Goal: Task Accomplishment & Management: Use online tool/utility

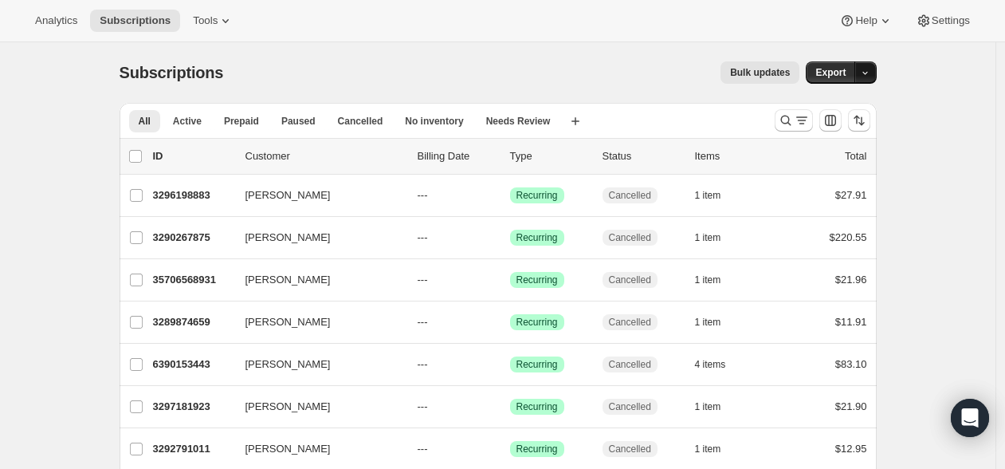
click at [861, 73] on button "button" at bounding box center [866, 72] width 22 height 22
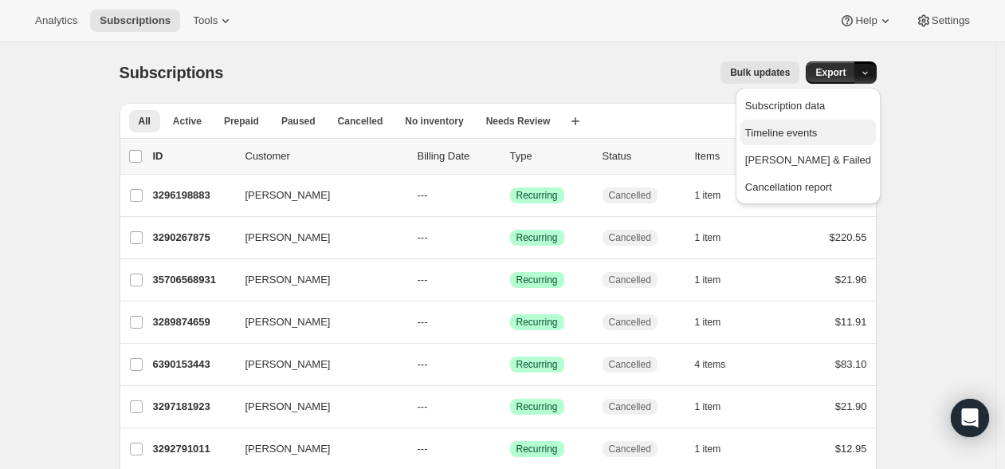
click at [818, 138] on span "Timeline events" at bounding box center [781, 133] width 73 height 12
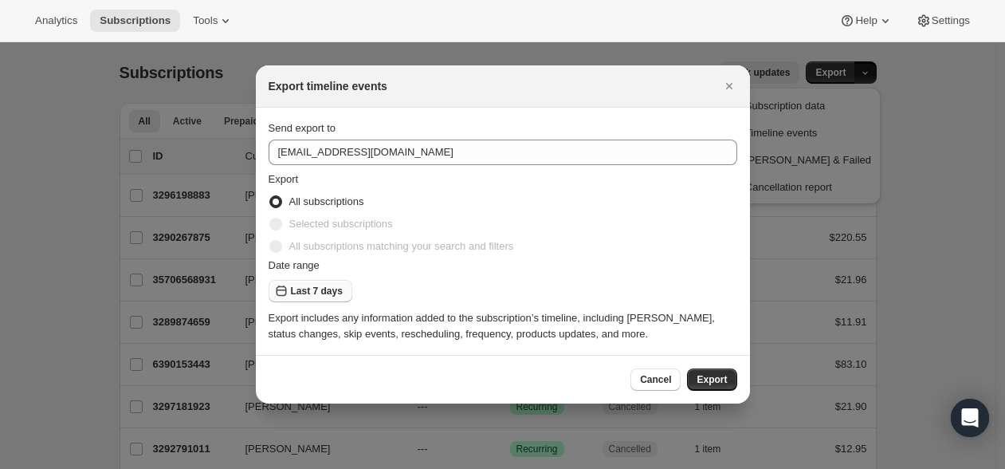
click at [329, 296] on span "Last 7 days" at bounding box center [317, 291] width 52 height 13
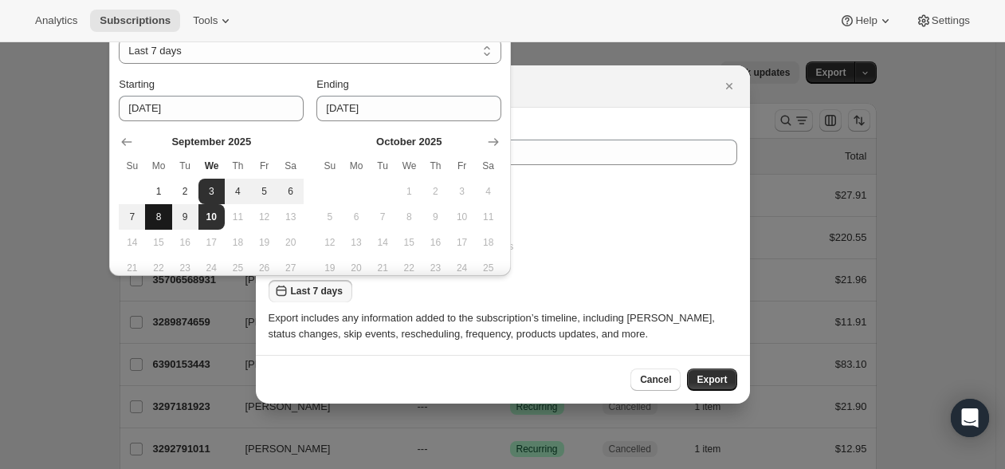
click at [171, 218] on button "8" at bounding box center [158, 217] width 26 height 26
type input "[DATE]"
select select "CUSTOM"
click at [203, 218] on button "10" at bounding box center [212, 217] width 26 height 26
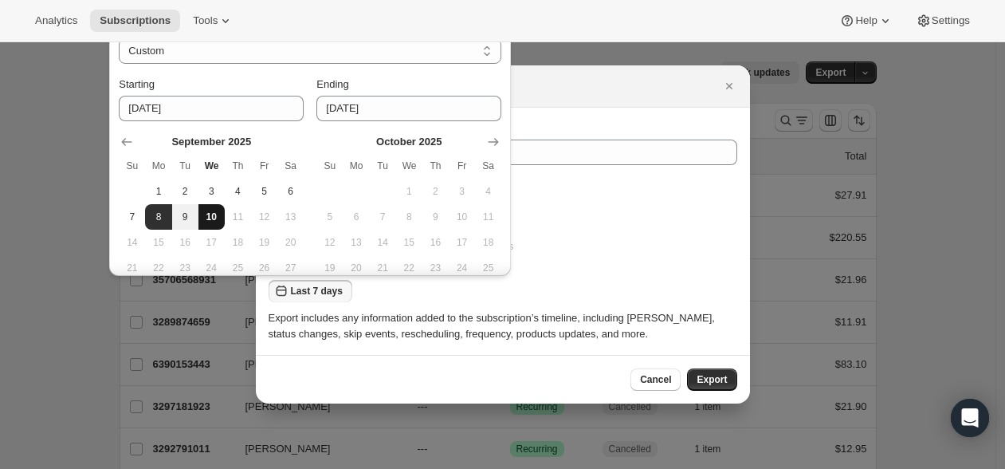
type input "[DATE]"
click at [210, 217] on span "10" at bounding box center [212, 216] width 14 height 13
type input "[DATE]"
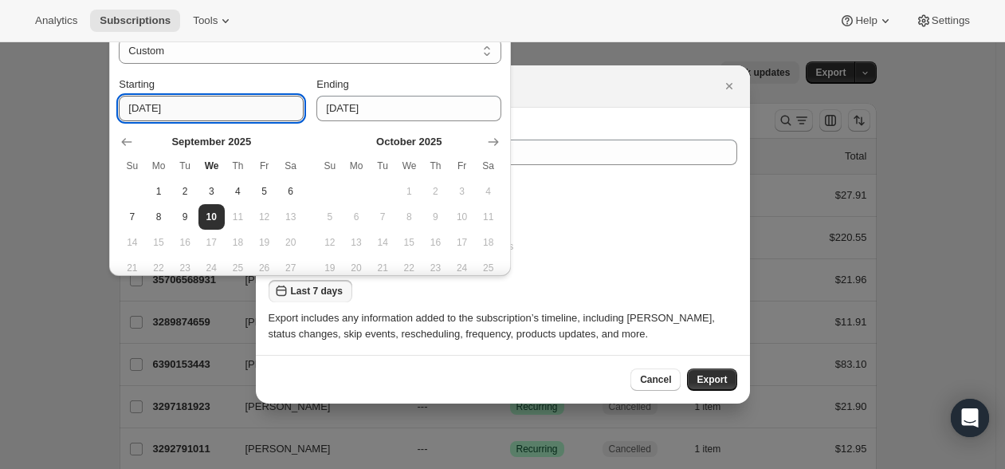
click at [219, 100] on input "[DATE]" at bounding box center [211, 109] width 185 height 26
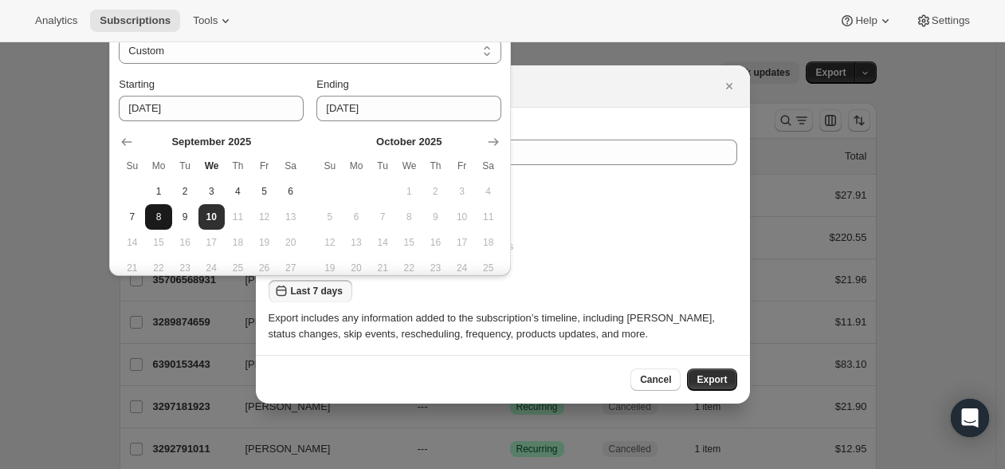
click at [166, 219] on button "8" at bounding box center [158, 217] width 26 height 26
type input "[DATE]"
click at [217, 216] on span "10" at bounding box center [212, 216] width 14 height 13
type input "[DATE]"
click at [712, 380] on span "Export" at bounding box center [712, 379] width 30 height 13
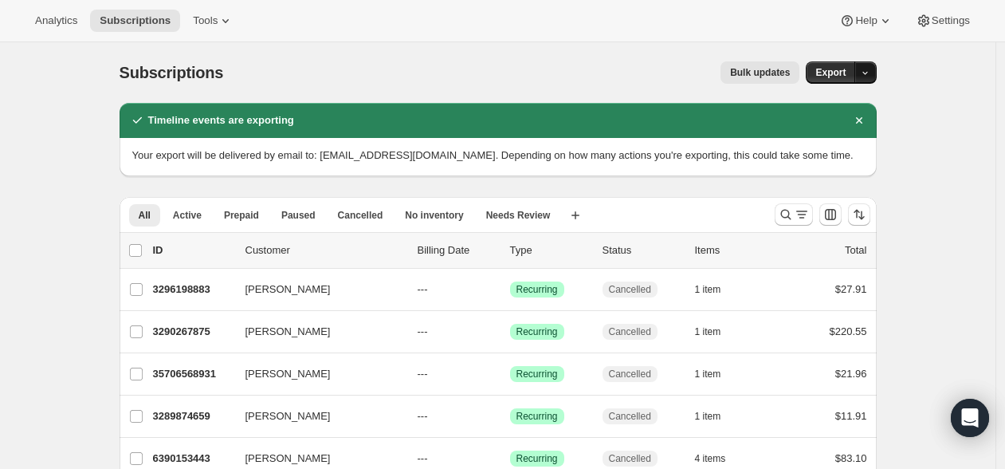
click at [871, 73] on icon "button" at bounding box center [865, 73] width 10 height 10
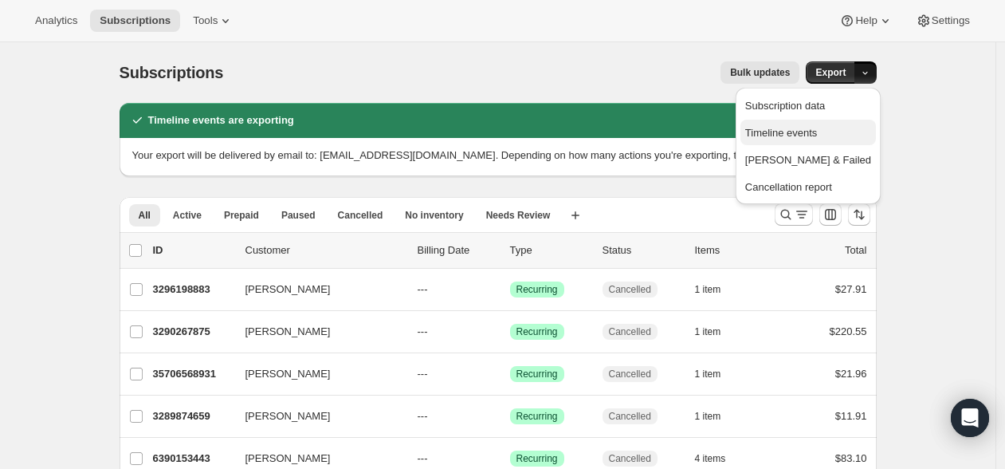
click at [818, 127] on span "Timeline events" at bounding box center [781, 133] width 73 height 12
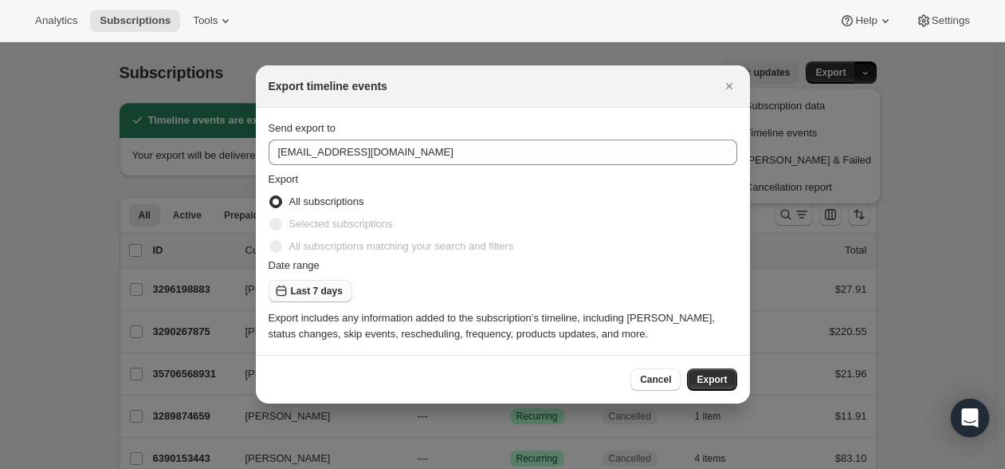
click at [312, 299] on button "Last 7 days" at bounding box center [311, 291] width 84 height 22
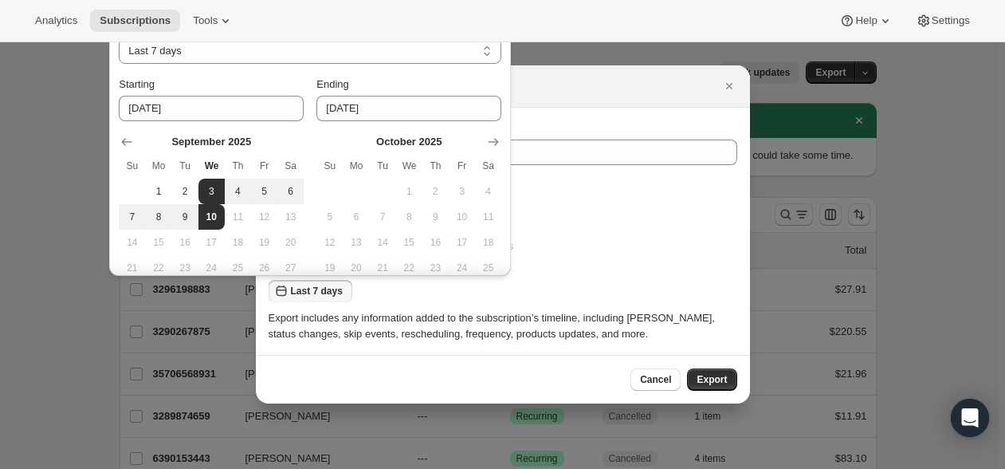
click at [312, 299] on button "Last 7 days" at bounding box center [311, 291] width 84 height 22
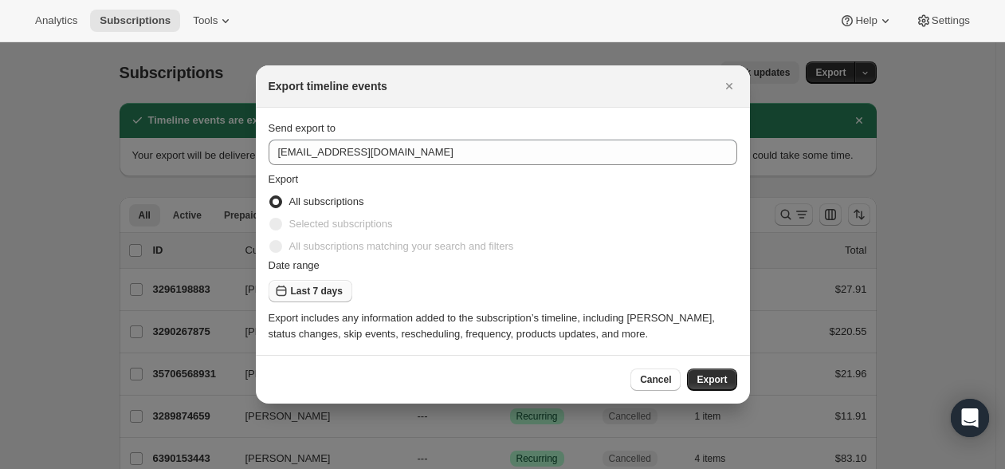
click at [320, 292] on span "Last 7 days" at bounding box center [317, 291] width 52 height 13
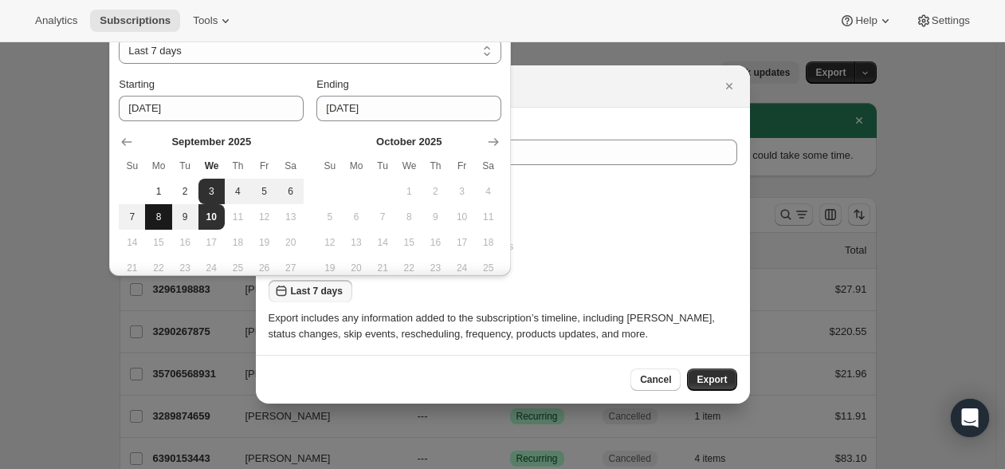
click at [169, 214] on button "8" at bounding box center [158, 217] width 26 height 26
type input "[DATE]"
select select "CUSTOM"
click at [210, 214] on span "10" at bounding box center [212, 216] width 14 height 13
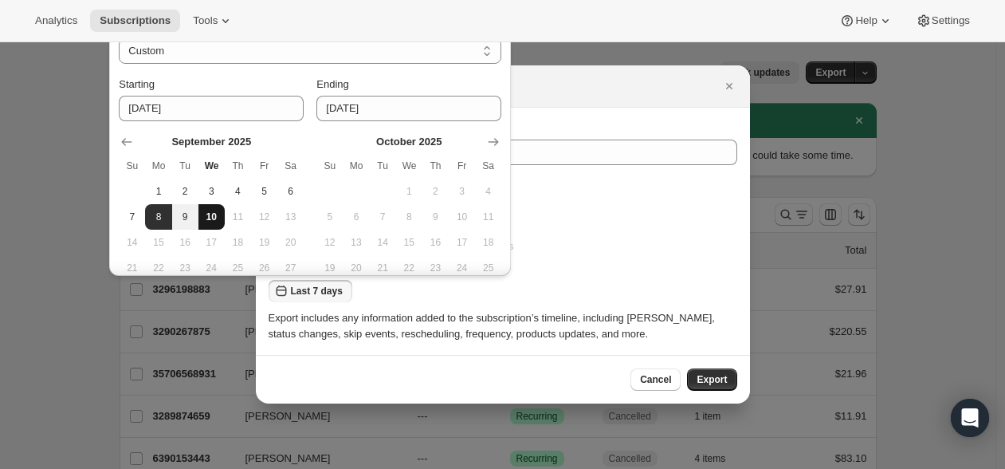
type input "[DATE]"
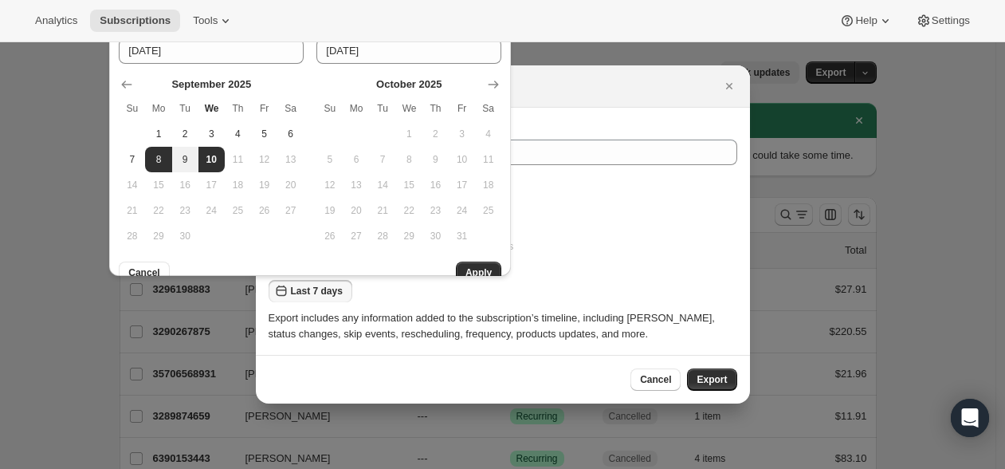
scroll to position [69, 0]
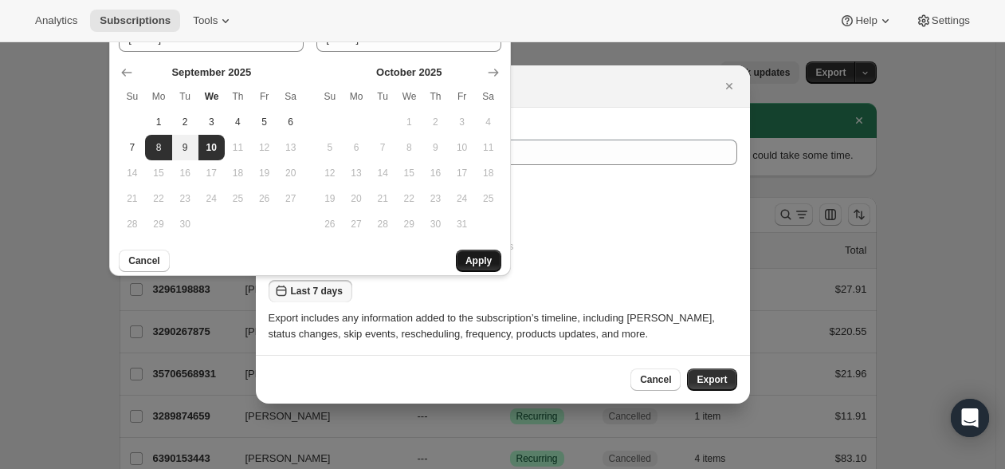
click at [463, 255] on button "Apply" at bounding box center [478, 261] width 45 height 22
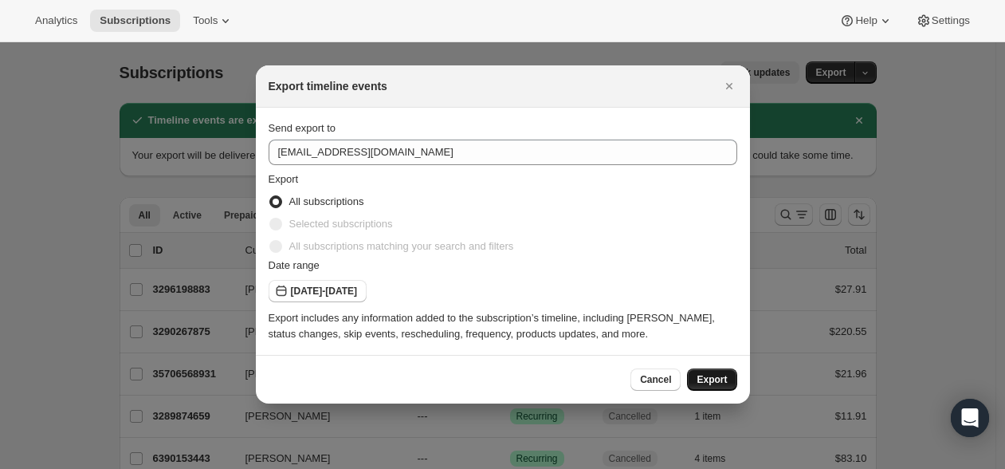
click at [721, 384] on span "Export" at bounding box center [712, 379] width 30 height 13
